Goal: Information Seeking & Learning: Find specific page/section

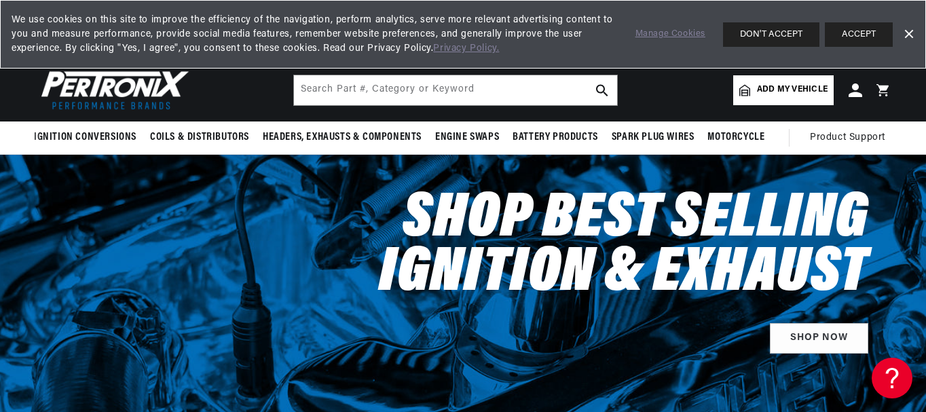
click at [772, 86] on span "Add my vehicle" at bounding box center [792, 89] width 71 height 13
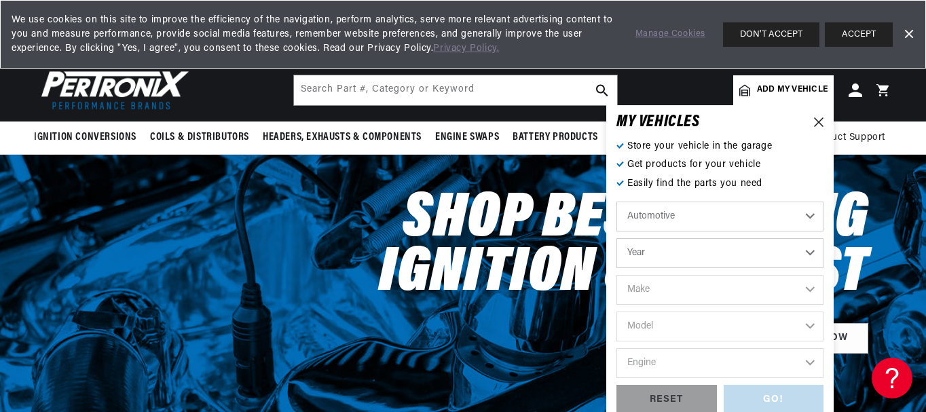
click at [806, 219] on select "Automotive Agricultural Industrial Marine Motorcycle" at bounding box center [719, 217] width 207 height 30
click at [616, 202] on select "Automotive Agricultural Industrial Marine Motorcycle" at bounding box center [719, 217] width 207 height 30
click at [813, 252] on select "Year 2024 2023 2022 2021 2020 2019 2018 2017 2016 2015 2014 2013 2012 2011 2010…" at bounding box center [719, 253] width 207 height 30
select select "1961"
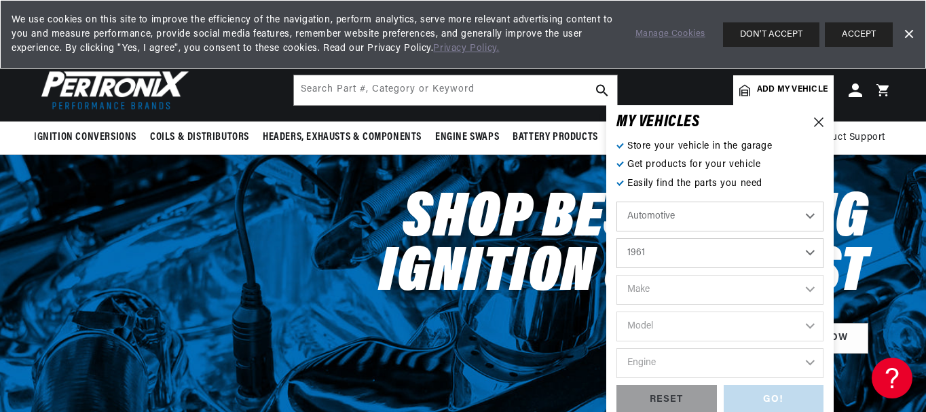
click at [616, 238] on select "Year 2024 2023 2022 2021 2020 2019 2018 2017 2016 2015 2014 2013 2012 2011 2010…" at bounding box center [719, 253] width 207 height 30
select select "1961"
click at [724, 254] on select "2024 2023 2022 2021 2020 2019 2018 2017 2016 2015 2014 2013 2012 2011 2010 2009…" at bounding box center [719, 253] width 207 height 30
drag, startPoint x: 724, startPoint y: 255, endPoint x: 743, endPoint y: 259, distance: 18.9
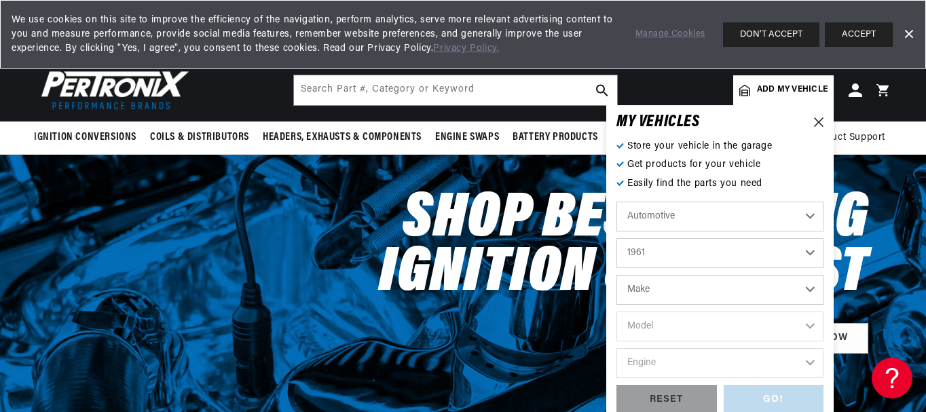
click at [743, 259] on select "2024 2023 2022 2021 2020 2019 2018 2017 2016 2015 2014 2013 2012 2011 2010 2009…" at bounding box center [719, 253] width 207 height 30
click at [805, 291] on select "Make Alfa Romeo American Motors Aston Martin Austin Austin Healey Buick Cadilla…" at bounding box center [719, 290] width 207 height 30
select select "Ford"
click at [616, 275] on select "Make Alfa Romeo American Motors Aston Martin Austin Austin Healey Buick Cadilla…" at bounding box center [719, 290] width 207 height 30
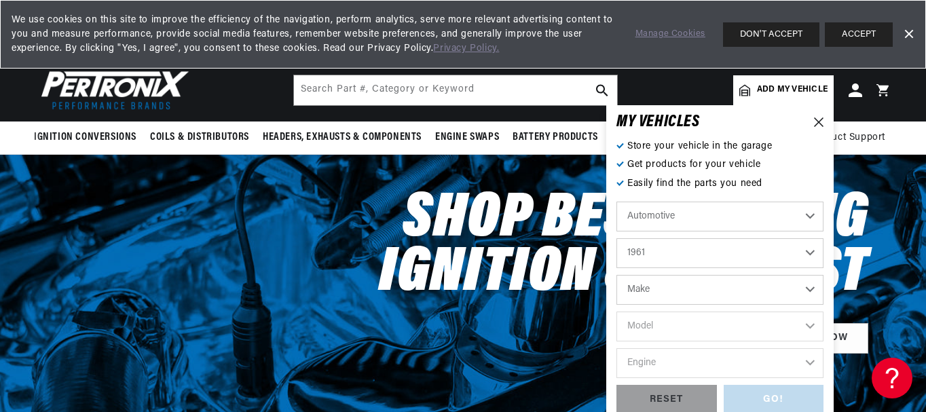
select select "Ford"
click at [807, 323] on select "Model Country Sedan Country Squire Econoline F-100 F-250 F-350 Fairlane Falcon …" at bounding box center [719, 327] width 207 height 30
select select "Ranchero"
click at [616, 312] on select "Model Country Sedan Country Squire Econoline F-100 F-250 F-350 Fairlane Falcon …" at bounding box center [719, 327] width 207 height 30
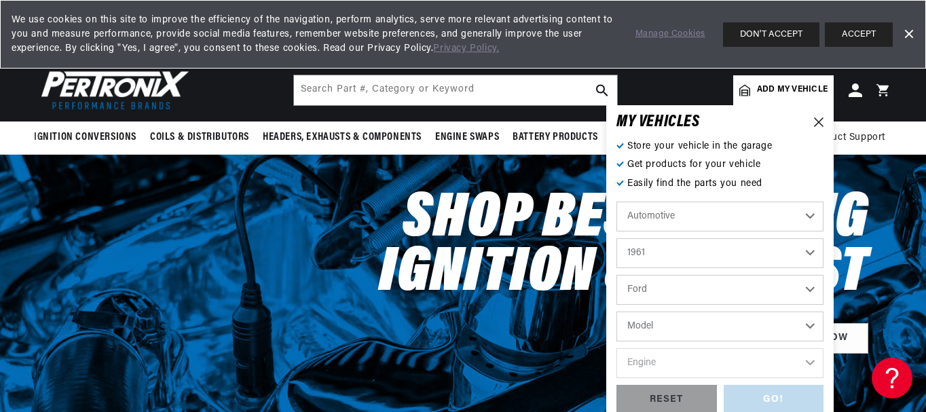
select select "Ranchero"
click at [808, 364] on select "Engine 3.3L 4.1L 144cid / 2.4L 170cid / 2.8L 223cid / 3.6L 223cid / 3.7L" at bounding box center [719, 363] width 207 height 30
select select "144cid-2.4L"
click at [616, 348] on select "Engine 3.3L 4.1L 144cid / 2.4L 170cid / 2.8L 223cid / 3.6L 223cid / 3.7L" at bounding box center [719, 363] width 207 height 30
select select "144cid-2.4L"
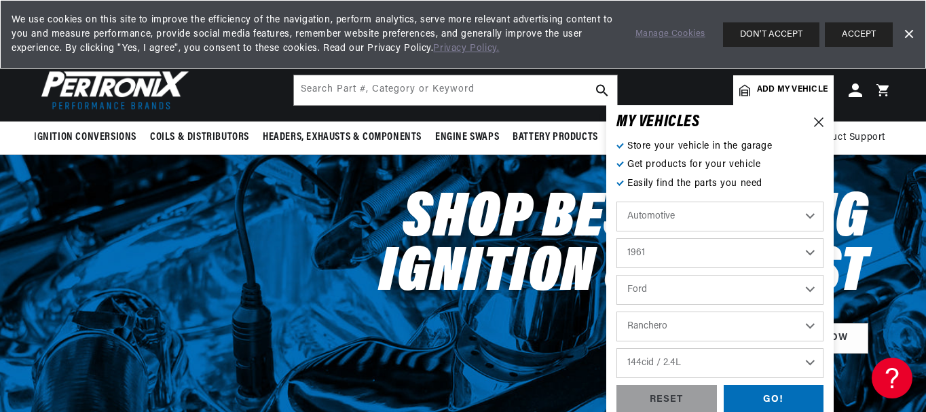
scroll to position [0, 411]
click at [767, 398] on div "GO!" at bounding box center [774, 400] width 100 height 31
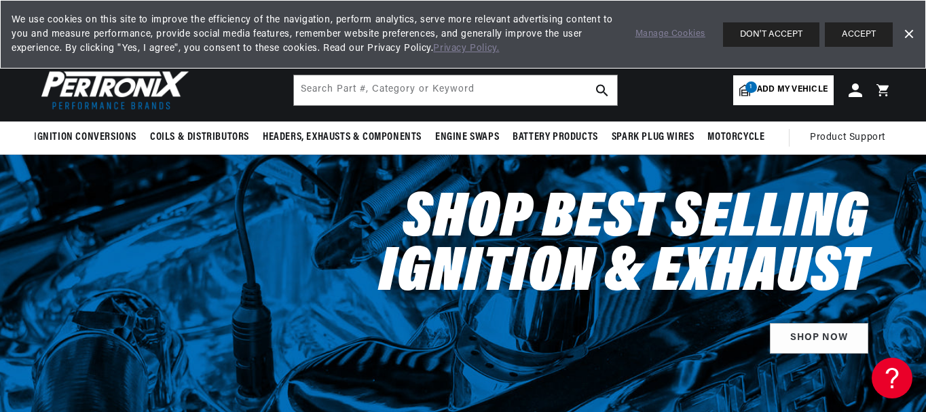
select select "1961"
select select "Ford"
select select "Ranchero"
select select "144cid-2.4L"
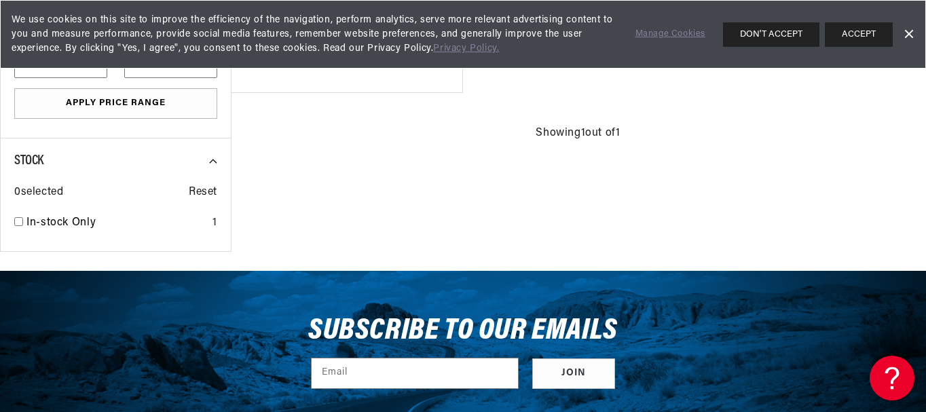
scroll to position [0, 411]
click at [918, 67] on div "We use cookies on this site to improve the efficiency of the navigation, perfor…" at bounding box center [463, 34] width 926 height 69
click at [876, 29] on button "ACCEPT" at bounding box center [859, 34] width 68 height 24
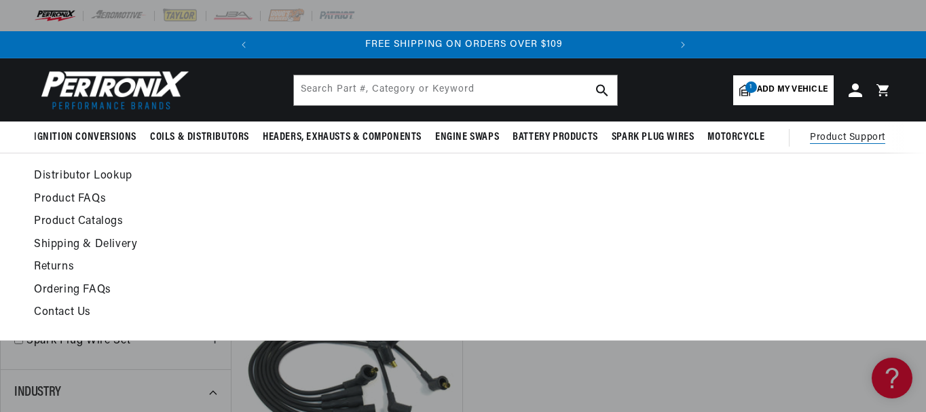
click at [83, 174] on link "Distributor Lookup" at bounding box center [346, 176] width 625 height 19
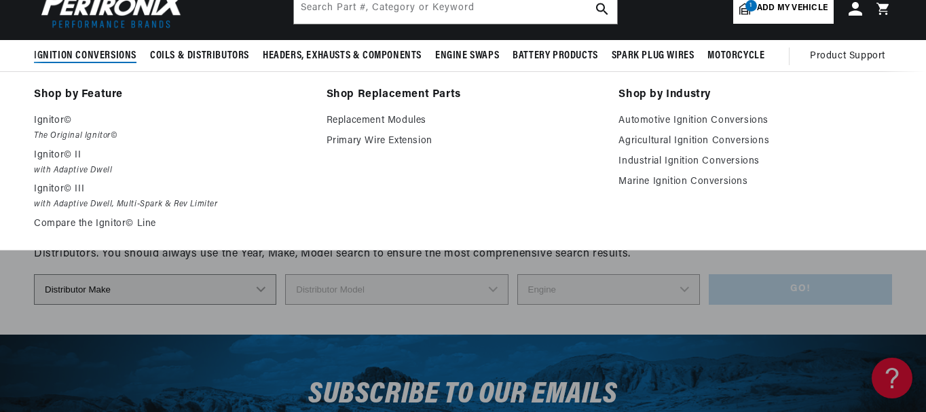
scroll to position [0, 411]
click at [83, 54] on span "Ignition Conversions" at bounding box center [85, 56] width 103 height 14
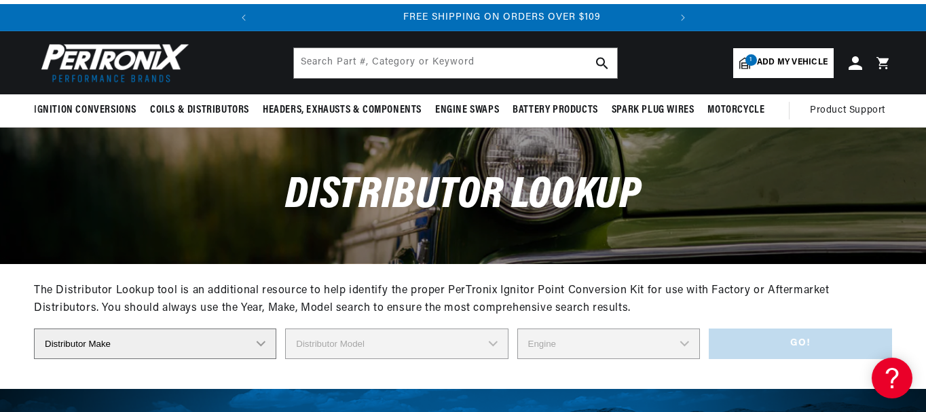
scroll to position [0, 0]
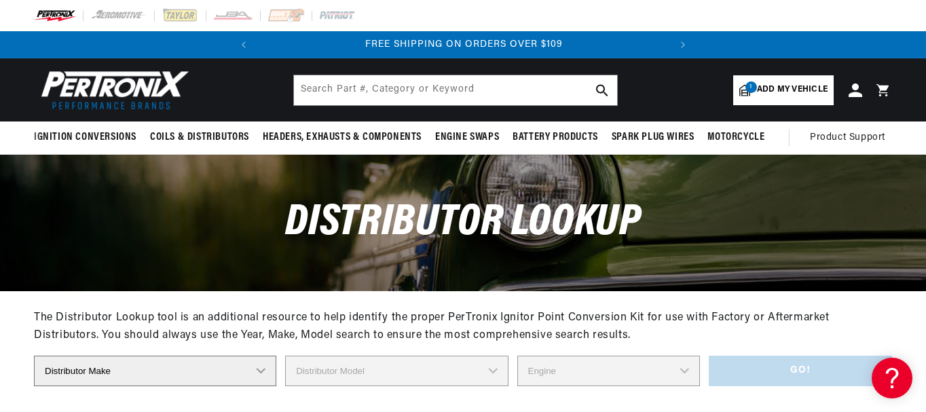
click at [782, 89] on span "Add my vehicle" at bounding box center [792, 89] width 71 height 13
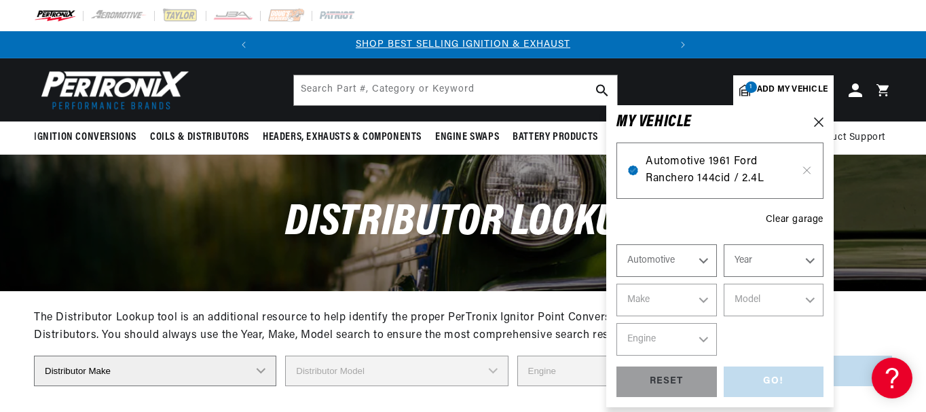
click at [705, 168] on span "Automotive 1961 Ford Ranchero 144cid / 2.4L" at bounding box center [720, 170] width 149 height 35
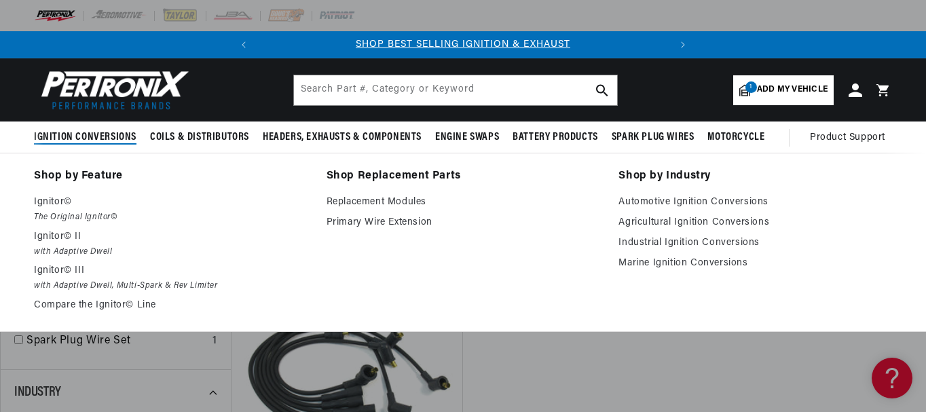
click at [96, 134] on span "Ignition Conversions" at bounding box center [85, 137] width 103 height 14
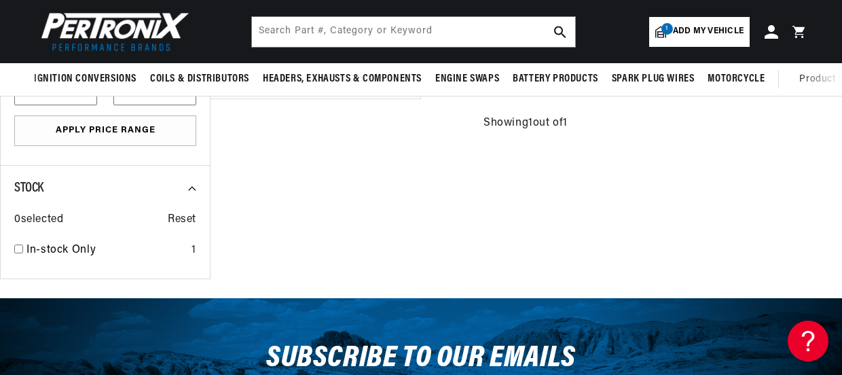
click at [705, 36] on span "Add my vehicle" at bounding box center [708, 31] width 71 height 13
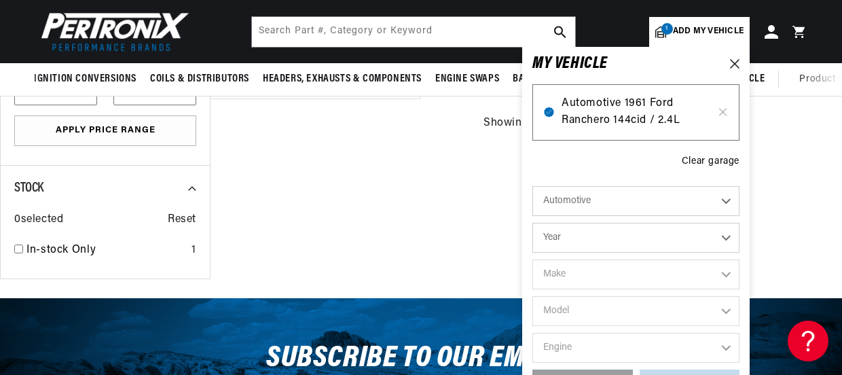
scroll to position [0, 411]
click at [621, 102] on span "Automotive 1961 Ford Ranchero 144cid / 2.4L" at bounding box center [635, 112] width 149 height 35
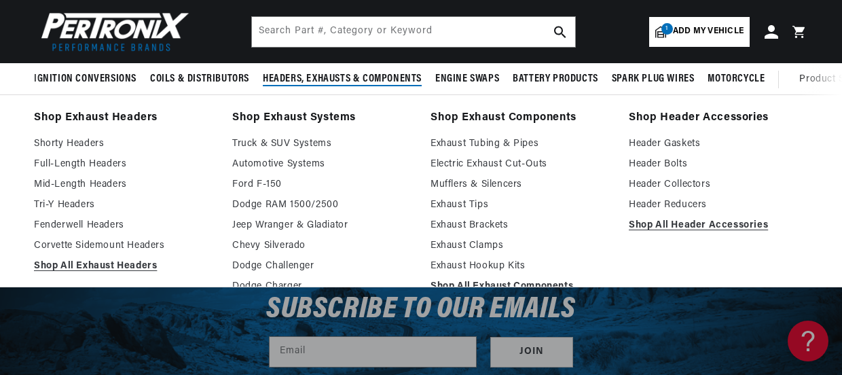
scroll to position [0, 0]
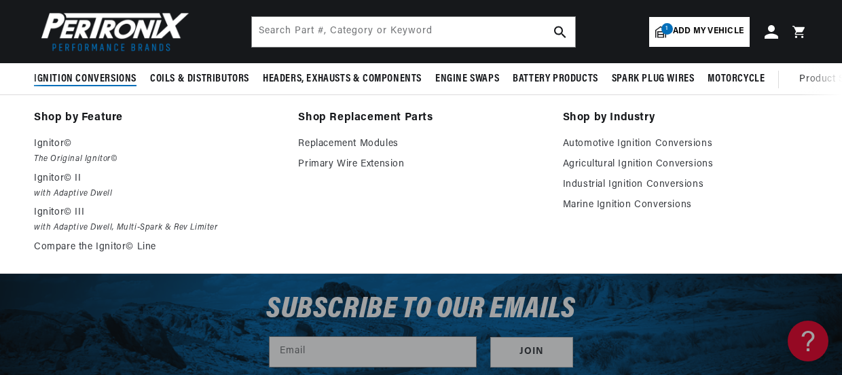
click at [85, 81] on span "Ignition Conversions" at bounding box center [85, 79] width 103 height 14
click at [50, 147] on p "Ignitor©" at bounding box center [156, 144] width 245 height 16
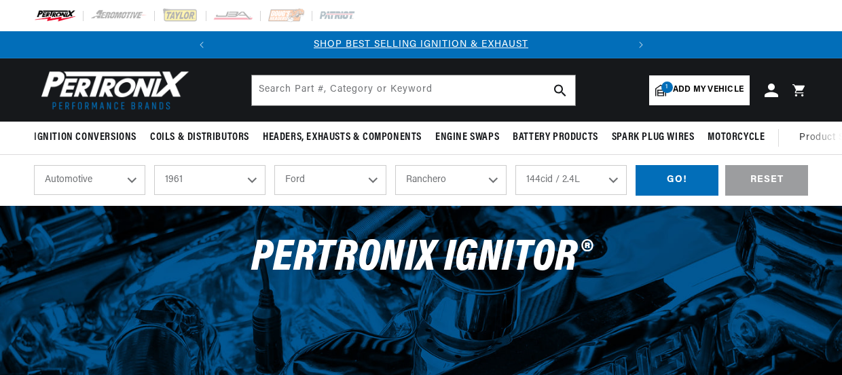
select select "1961"
select select "Ford"
select select "Ranchero"
select select "144cid-2.4L"
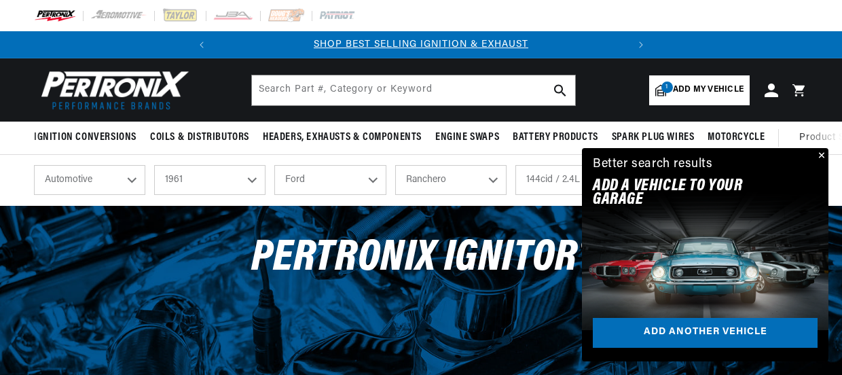
click at [673, 186] on h2 "Add A VEHICLE to your garage" at bounding box center [688, 193] width 191 height 28
click at [821, 155] on button "Close" at bounding box center [820, 156] width 16 height 16
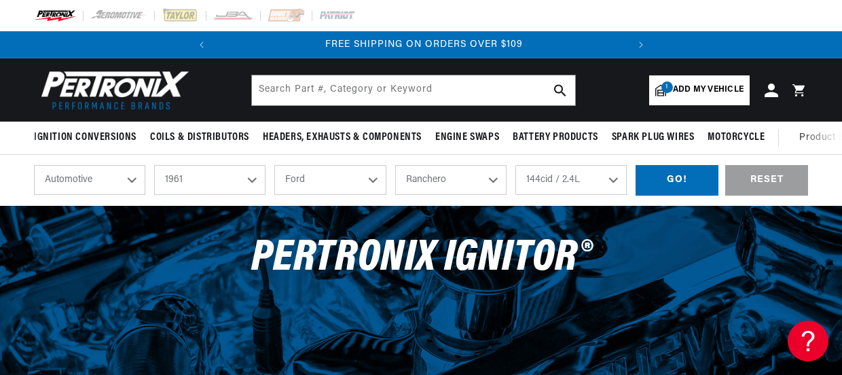
scroll to position [0, 411]
click at [700, 89] on span "Add my vehicle" at bounding box center [708, 89] width 71 height 13
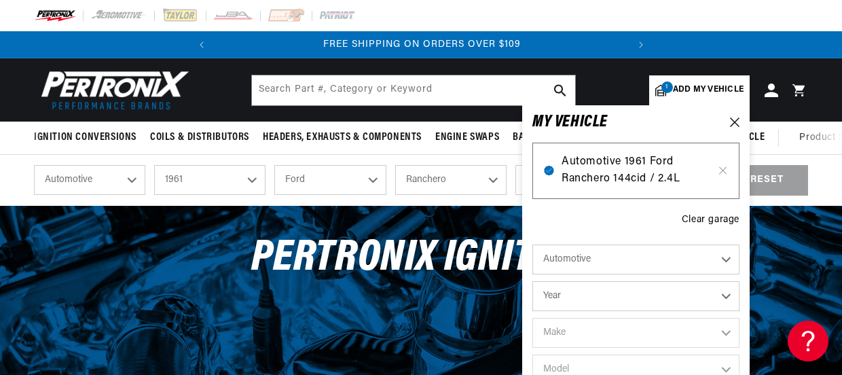
click at [611, 176] on span "Automotive 1961 Ford Ranchero 144cid / 2.4L" at bounding box center [635, 170] width 149 height 35
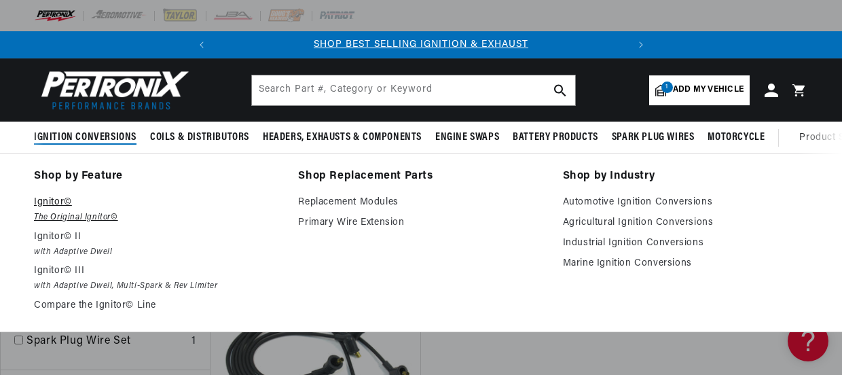
click at [45, 200] on p "Ignitor©" at bounding box center [156, 202] width 245 height 16
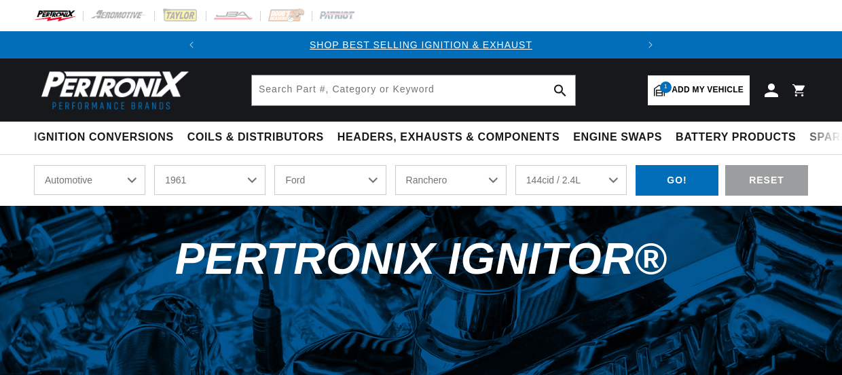
select select "1961"
select select "Ford"
select select "Ranchero"
select select "144cid-2.4L"
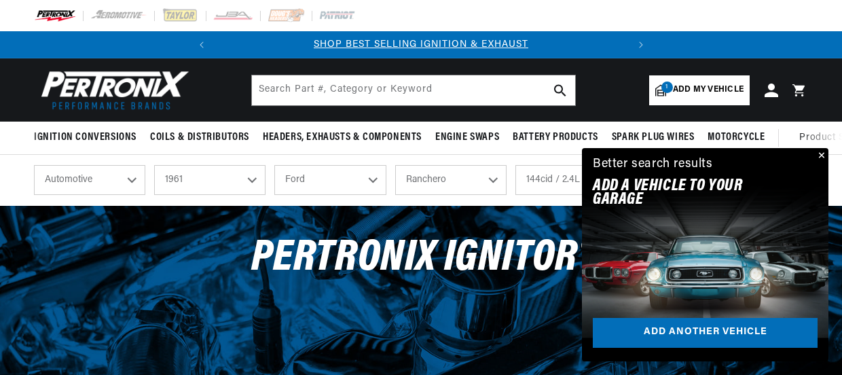
click at [650, 181] on h2 "Add A VEHICLE to your garage" at bounding box center [688, 193] width 191 height 28
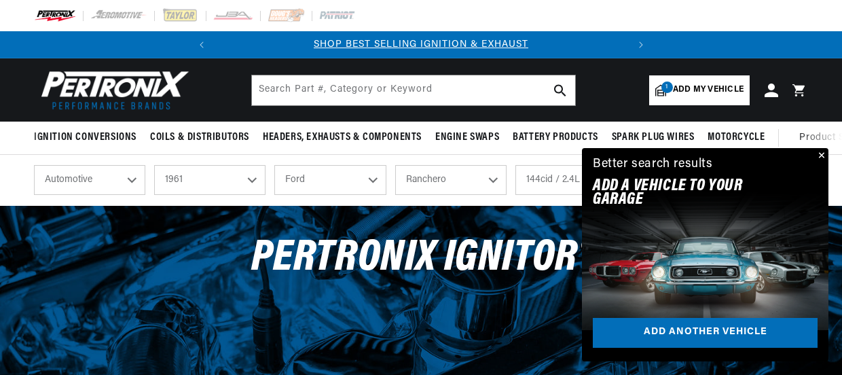
click at [821, 159] on button "Close" at bounding box center [820, 156] width 16 height 16
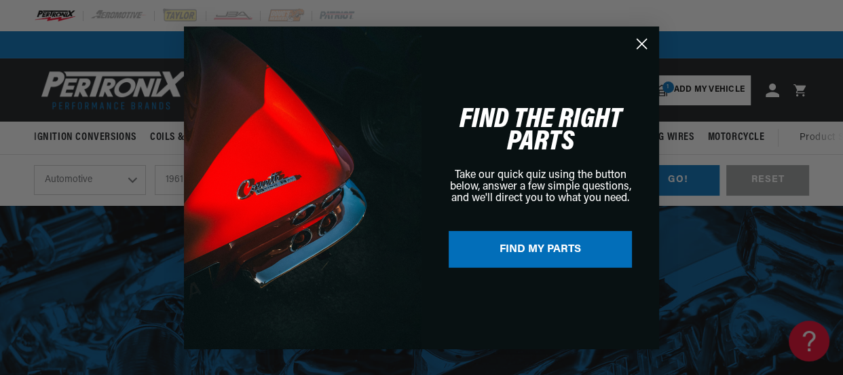
click at [534, 243] on button "FIND MY PARTS" at bounding box center [540, 249] width 183 height 37
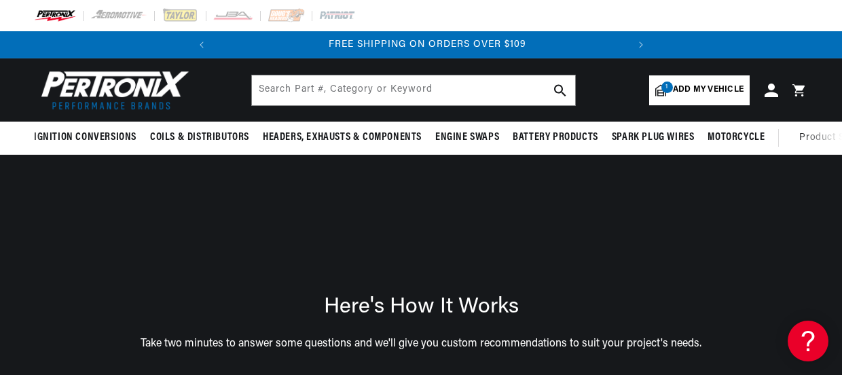
scroll to position [0, 411]
click at [692, 88] on span "Add my vehicle" at bounding box center [708, 89] width 71 height 13
